Goal: Find contact information: Find contact information

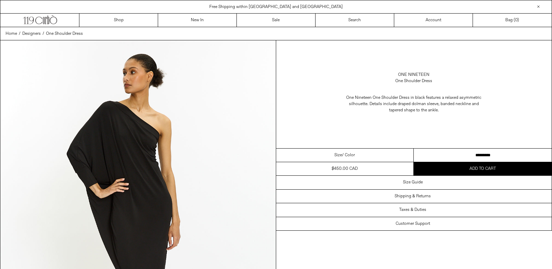
scroll to position [832, 0]
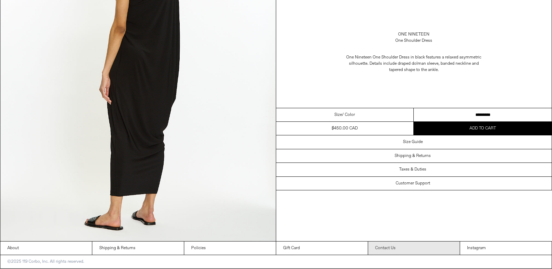
click at [381, 249] on link "Contact Us" at bounding box center [414, 248] width 92 height 13
drag, startPoint x: 381, startPoint y: 248, endPoint x: 298, endPoint y: 194, distance: 99.7
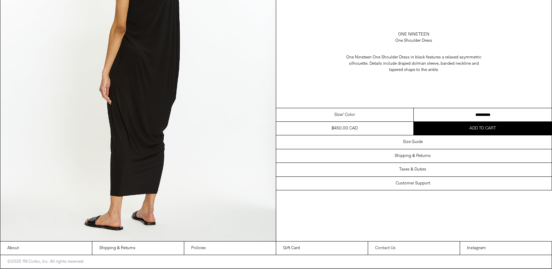
click at [381, 247] on link "Contact Us" at bounding box center [414, 248] width 92 height 13
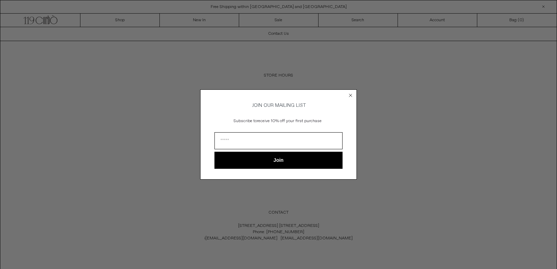
click at [350, 92] on circle "Close dialog" at bounding box center [351, 95] width 7 height 7
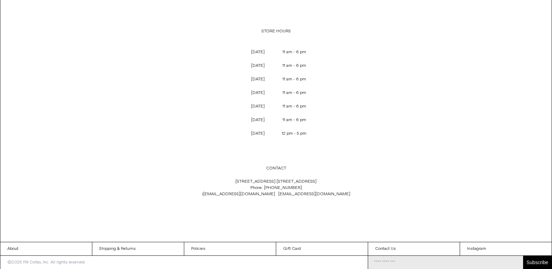
scroll to position [45, 0]
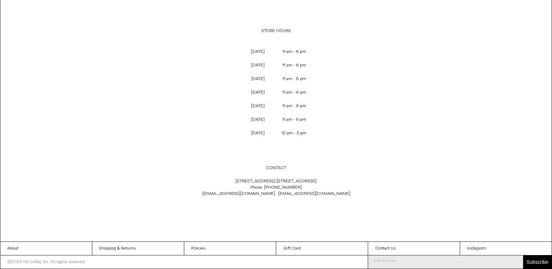
click at [103, 98] on div "Contact Us STORE HOURS [DATE] 11 am - 6 pm [DATE] 11 am - 6 pm [DATE] 11 am - 6…" at bounding box center [276, 112] width 552 height 259
